Goal: Navigation & Orientation: Find specific page/section

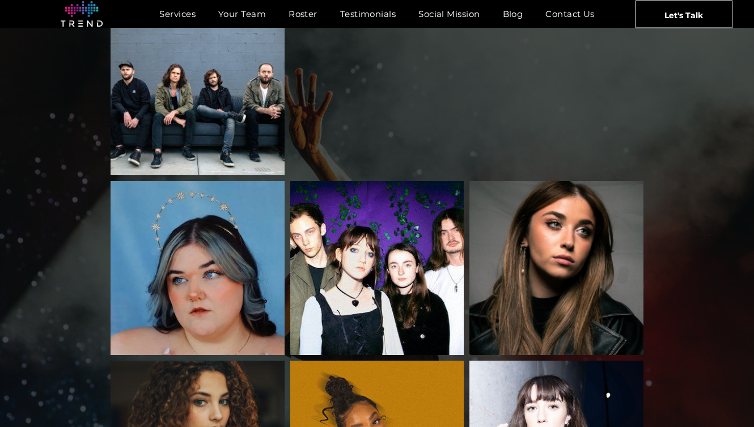
scroll to position [1447, 0]
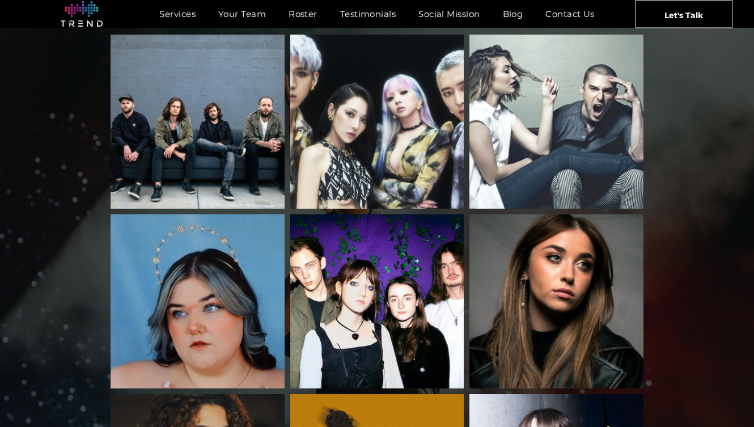
click at [562, 265] on link "Rachel Grae" at bounding box center [556, 301] width 184 height 184
click at [587, 261] on link "Rachel Grae" at bounding box center [556, 301] width 184 height 184
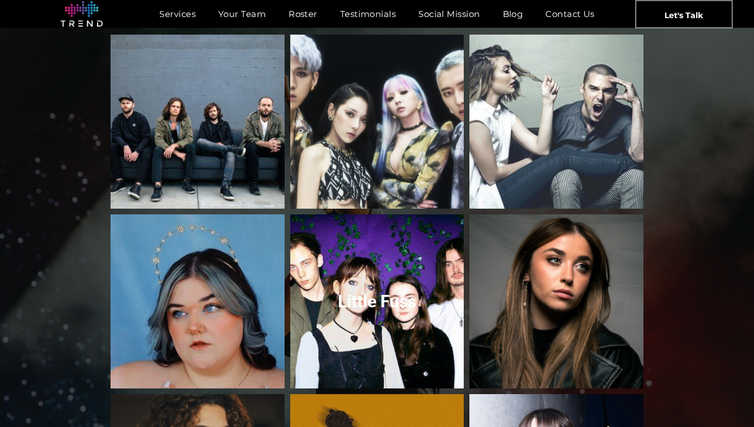
click at [389, 259] on link "Little Fuss" at bounding box center [377, 301] width 184 height 184
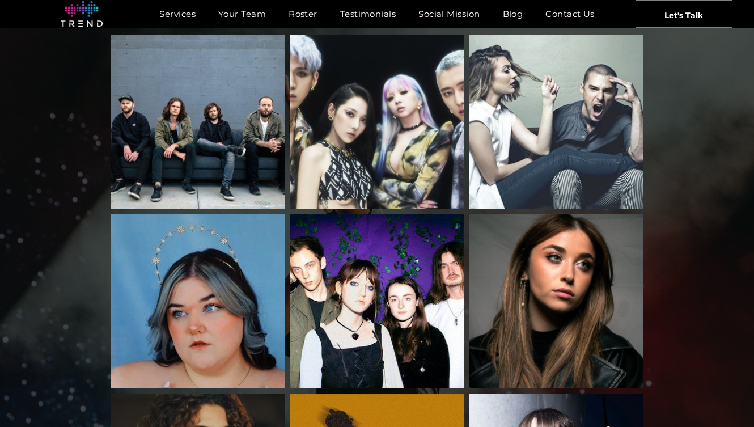
click at [552, 262] on link "Rachel Grae" at bounding box center [556, 301] width 184 height 184
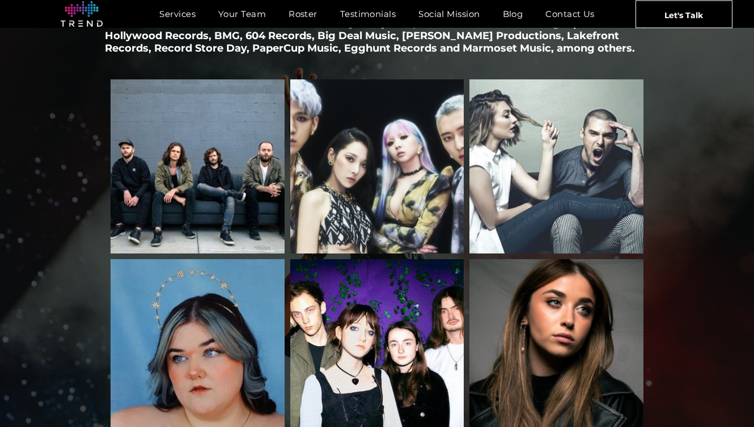
scroll to position [1350, 0]
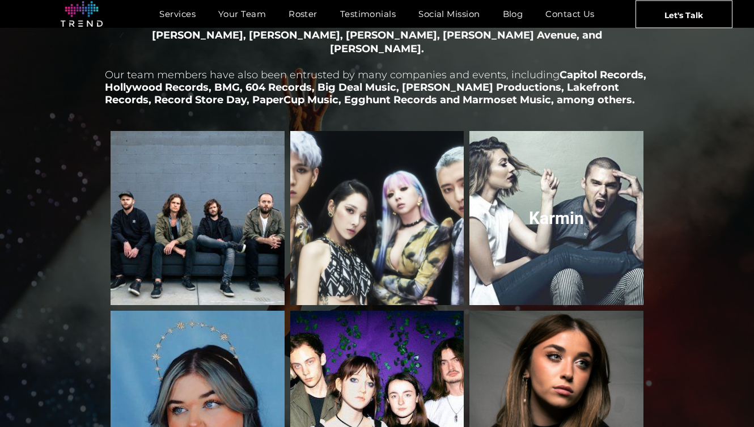
click at [548, 216] on link "Karmin" at bounding box center [556, 218] width 184 height 184
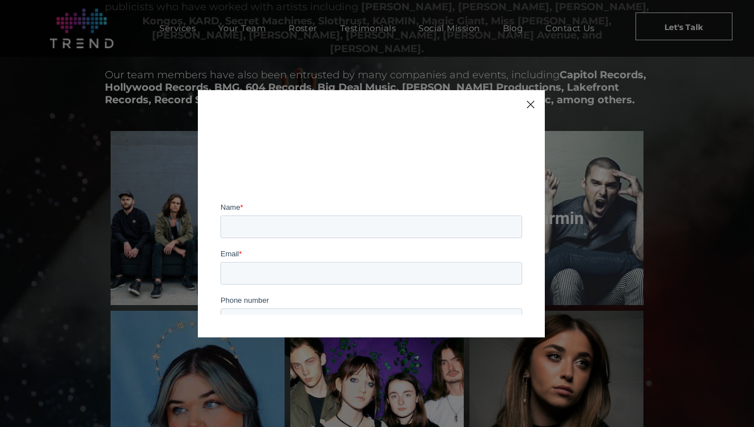
scroll to position [0, 0]
click at [527, 104] on div at bounding box center [530, 104] width 15 height 15
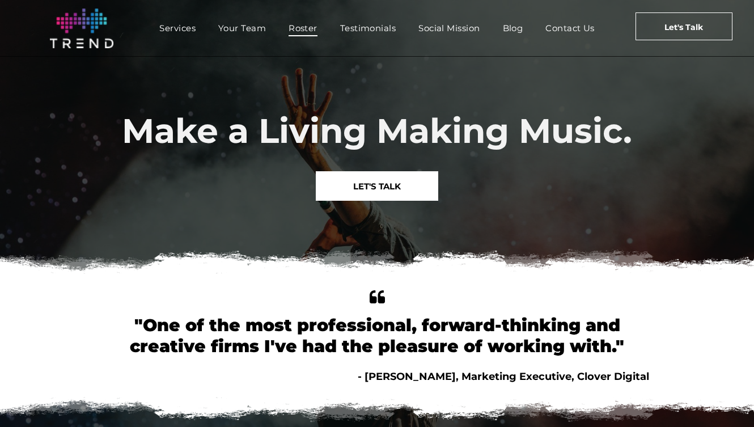
click at [289, 28] on span "Roster" at bounding box center [303, 28] width 29 height 16
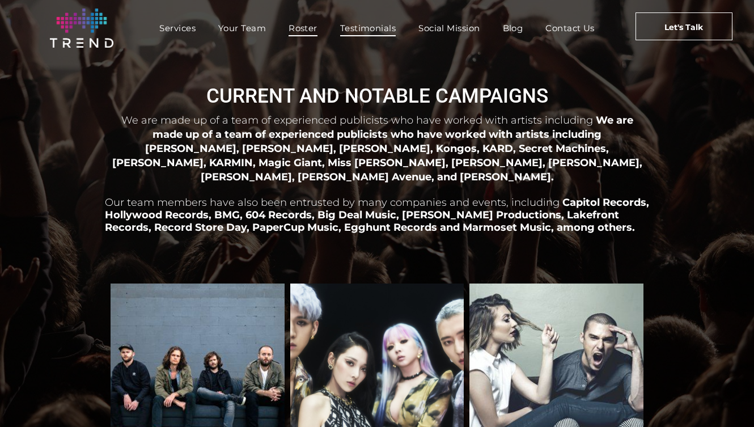
click at [376, 31] on span "Testimonials" at bounding box center [368, 28] width 56 height 16
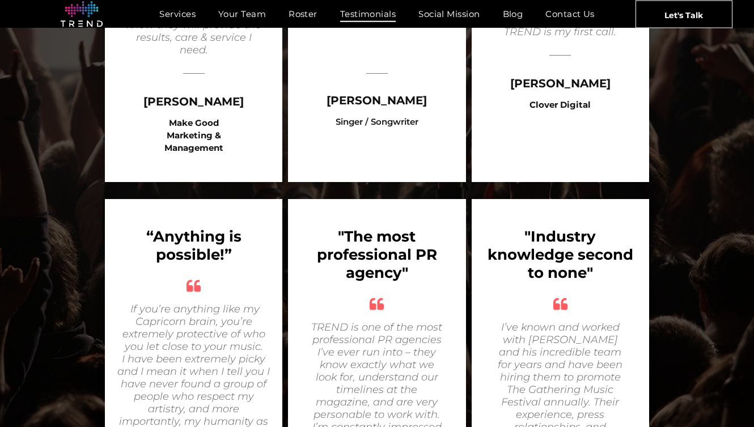
scroll to position [724, 0]
